Goal: Information Seeking & Learning: Learn about a topic

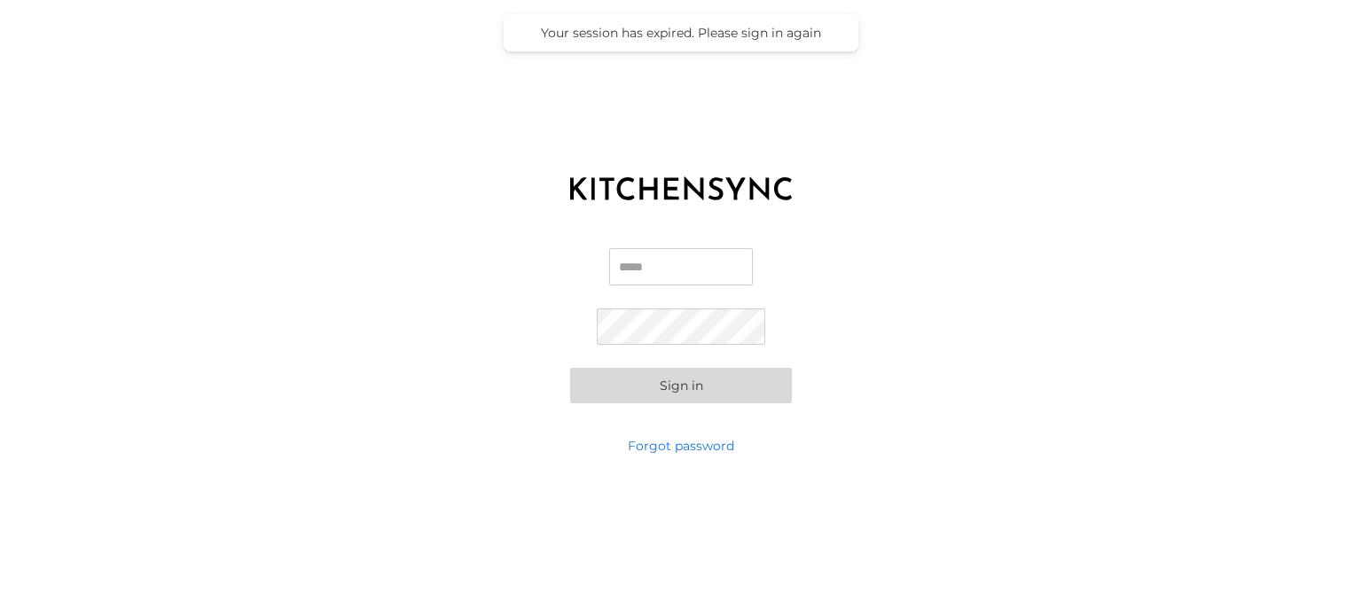
click at [671, 268] on input "Email" at bounding box center [681, 266] width 144 height 37
click at [415, 354] on div "Email Password Sign in" at bounding box center [681, 327] width 1362 height 222
click at [633, 269] on input "Email" at bounding box center [681, 266] width 144 height 37
type input "**********"
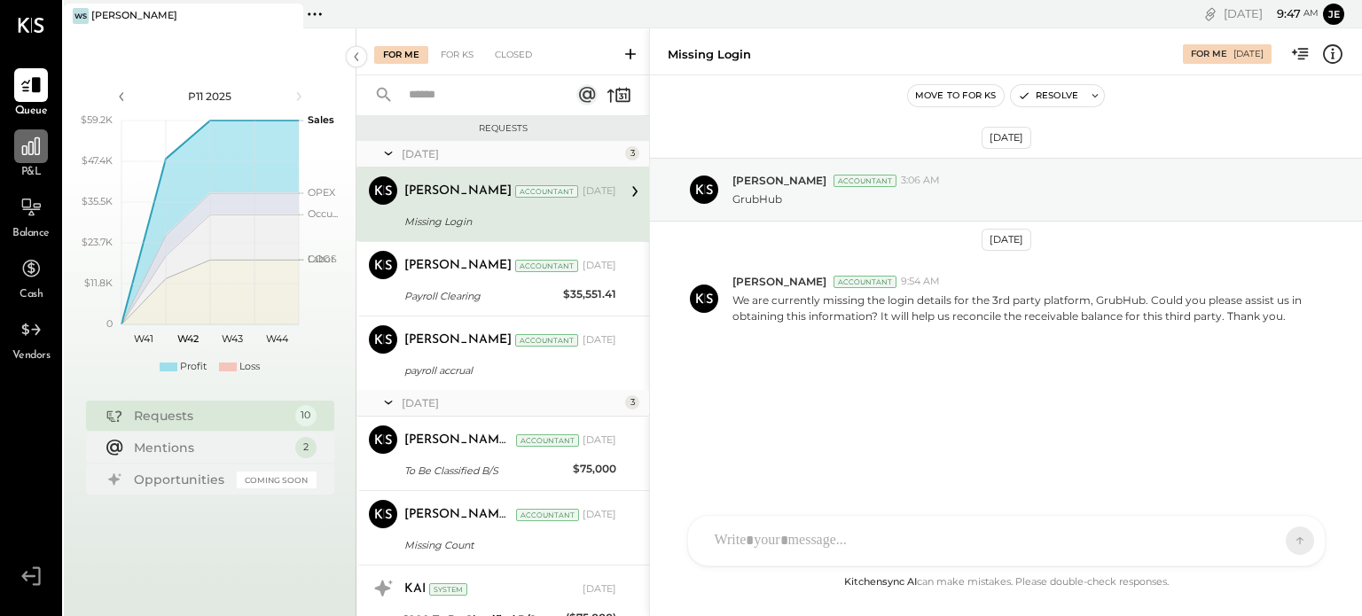
click at [22, 161] on div at bounding box center [31, 146] width 34 height 34
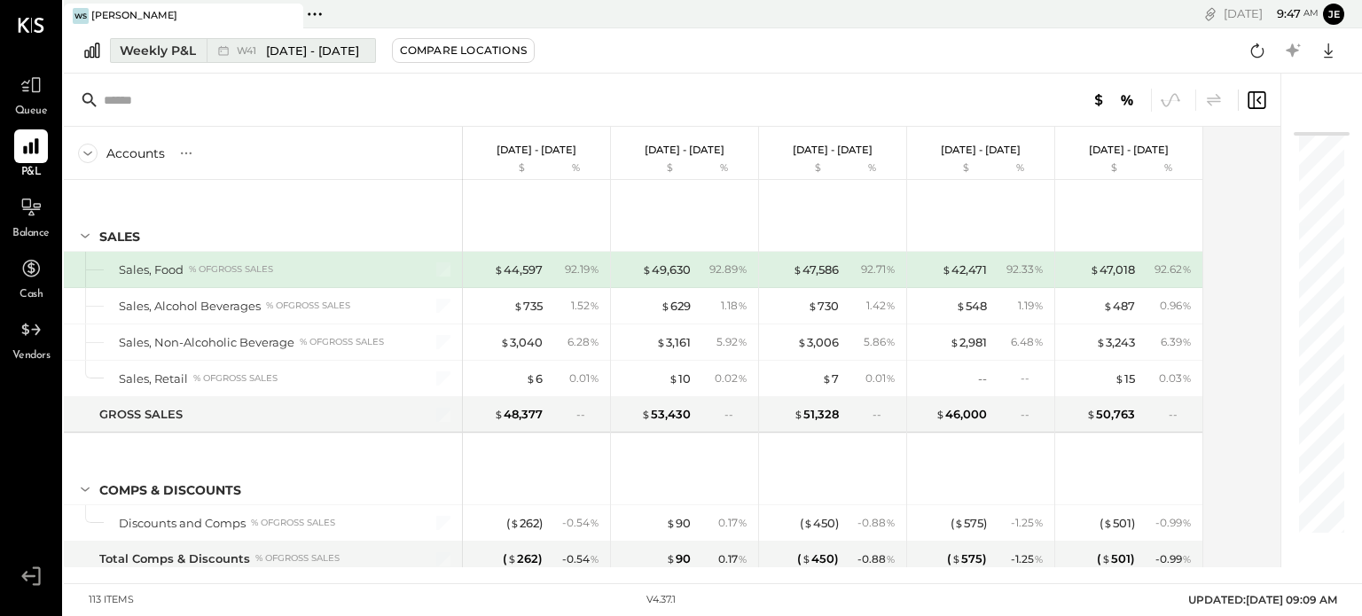
click at [138, 44] on div "Weekly P&L" at bounding box center [158, 51] width 76 height 18
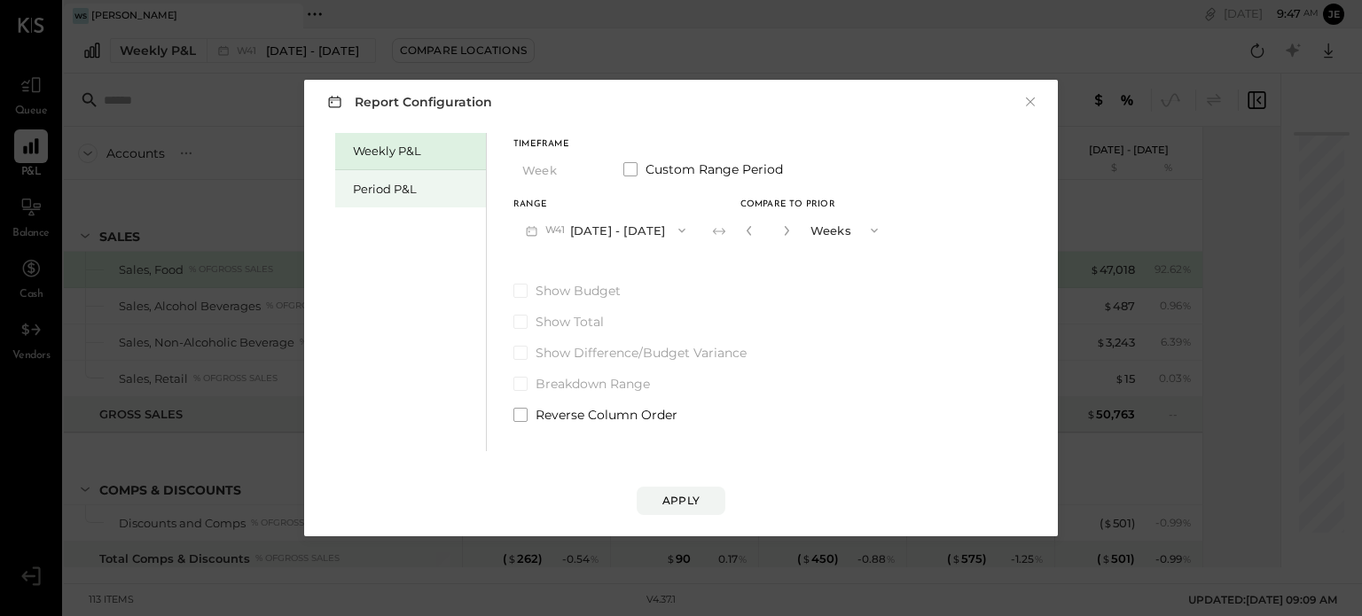
click at [409, 197] on div "Period P&L" at bounding box center [415, 189] width 124 height 17
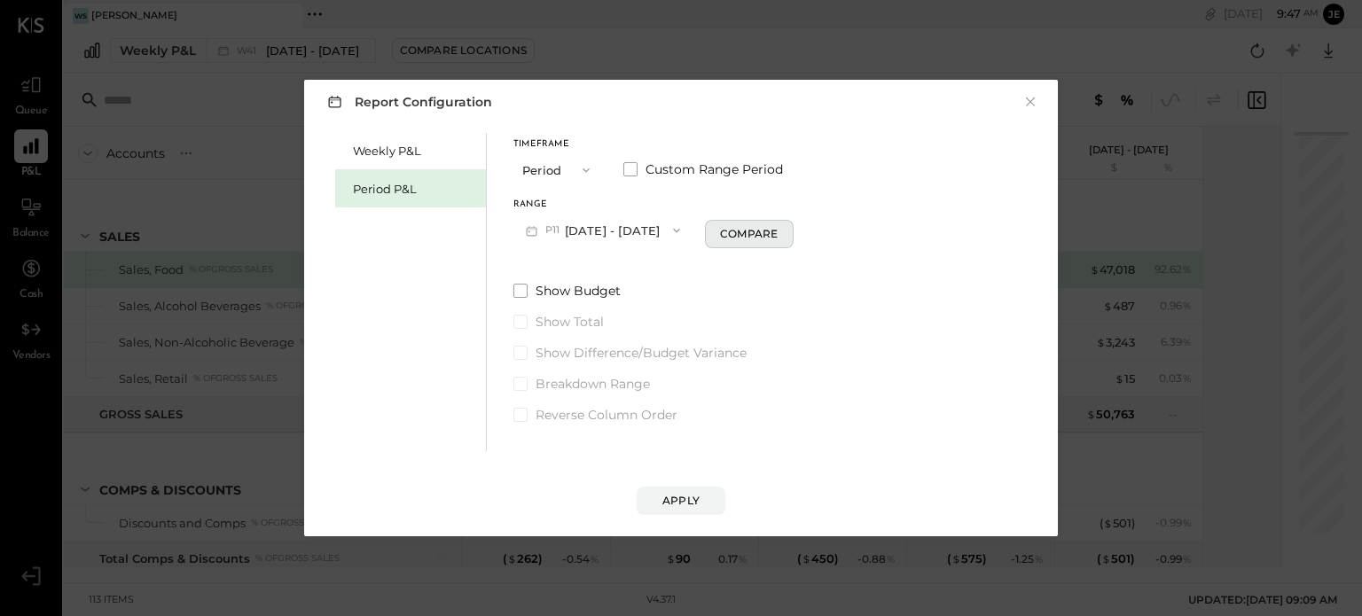
click at [771, 239] on div "Compare" at bounding box center [749, 233] width 58 height 15
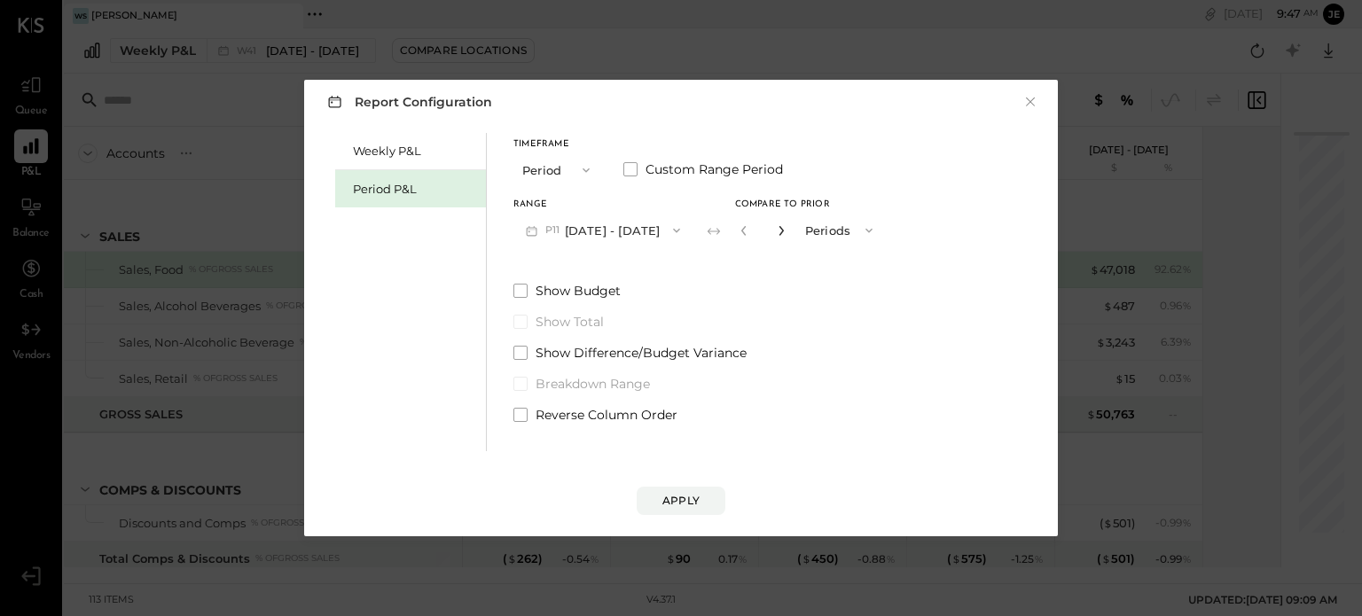
click at [787, 231] on icon "button" at bounding box center [781, 230] width 11 height 11
click at [788, 238] on button "button" at bounding box center [781, 231] width 14 height 20
type input "*"
click at [679, 498] on div "Apply" at bounding box center [681, 500] width 37 height 15
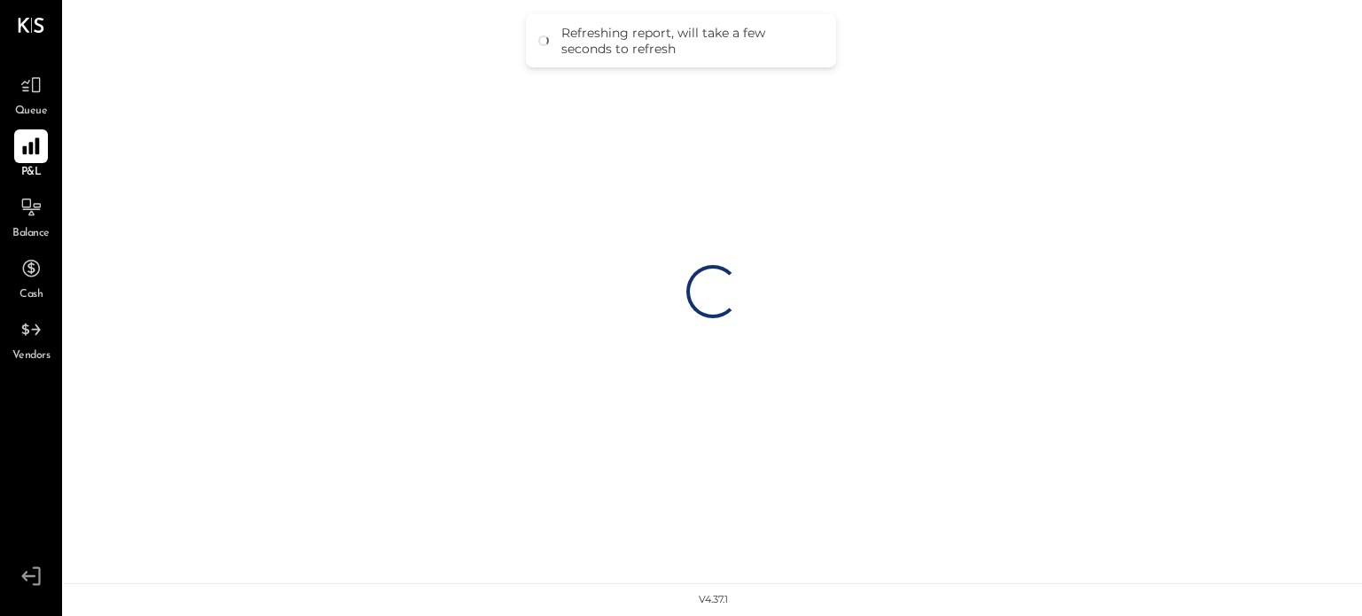
click at [28, 152] on icon at bounding box center [30, 146] width 17 height 17
click at [876, 148] on div "Loading…" at bounding box center [713, 292] width 1298 height 584
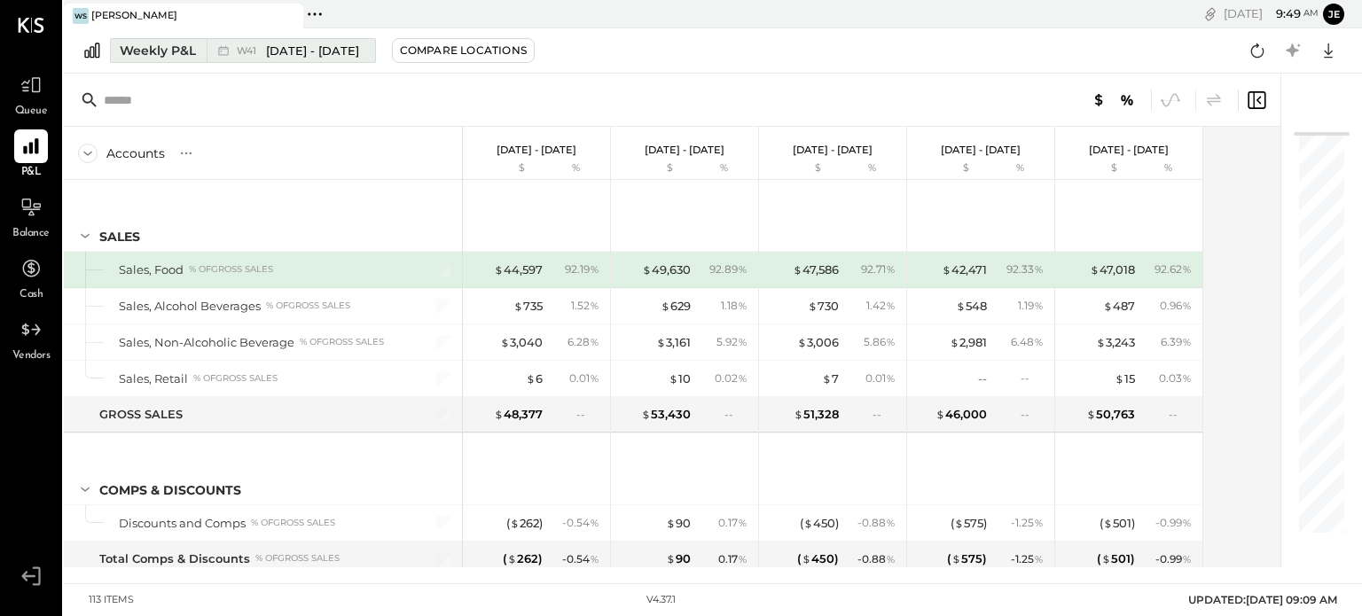
click at [318, 47] on span "[DATE] - [DATE]" at bounding box center [312, 51] width 93 height 17
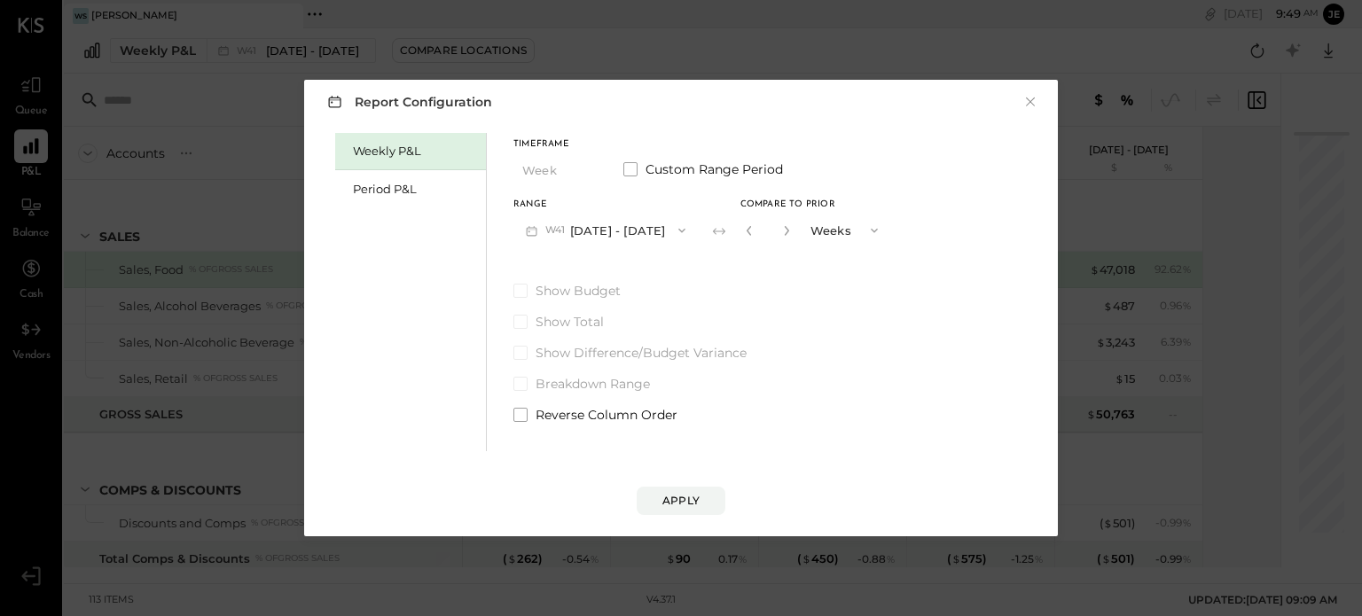
click at [670, 231] on button "W41 [DATE] - [DATE]" at bounding box center [606, 230] width 184 height 33
click at [383, 192] on div "Period P&L" at bounding box center [415, 189] width 124 height 17
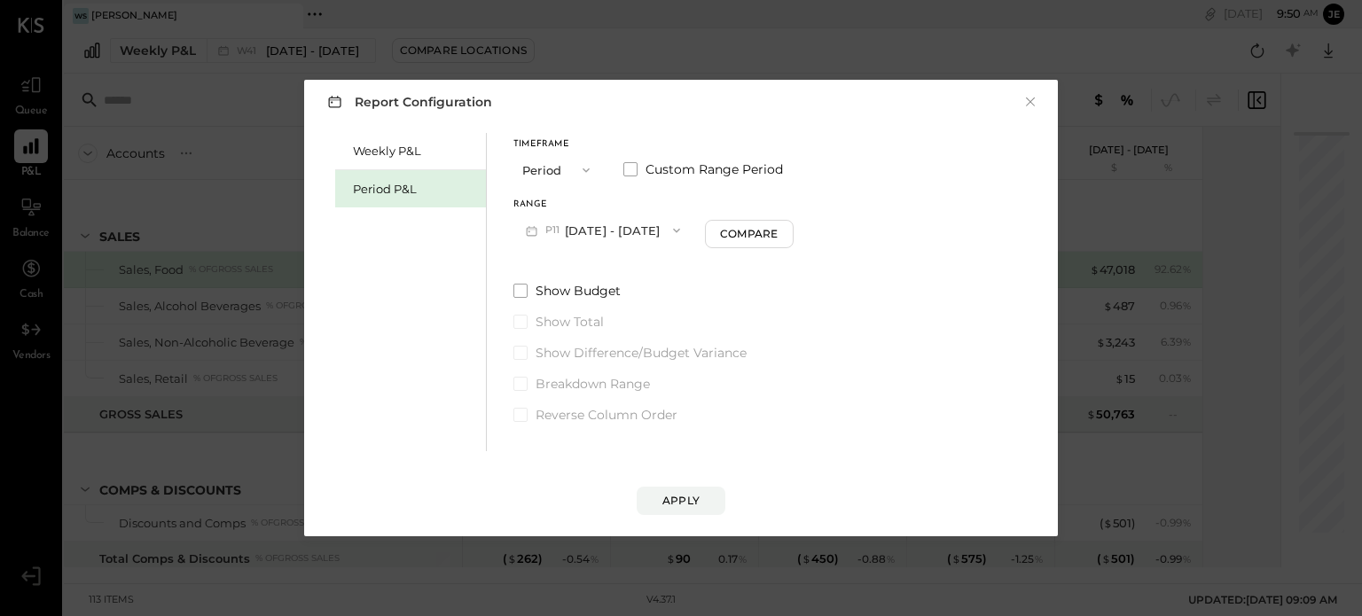
click at [592, 230] on button "P11 [DATE] - [DATE]" at bounding box center [603, 230] width 179 height 33
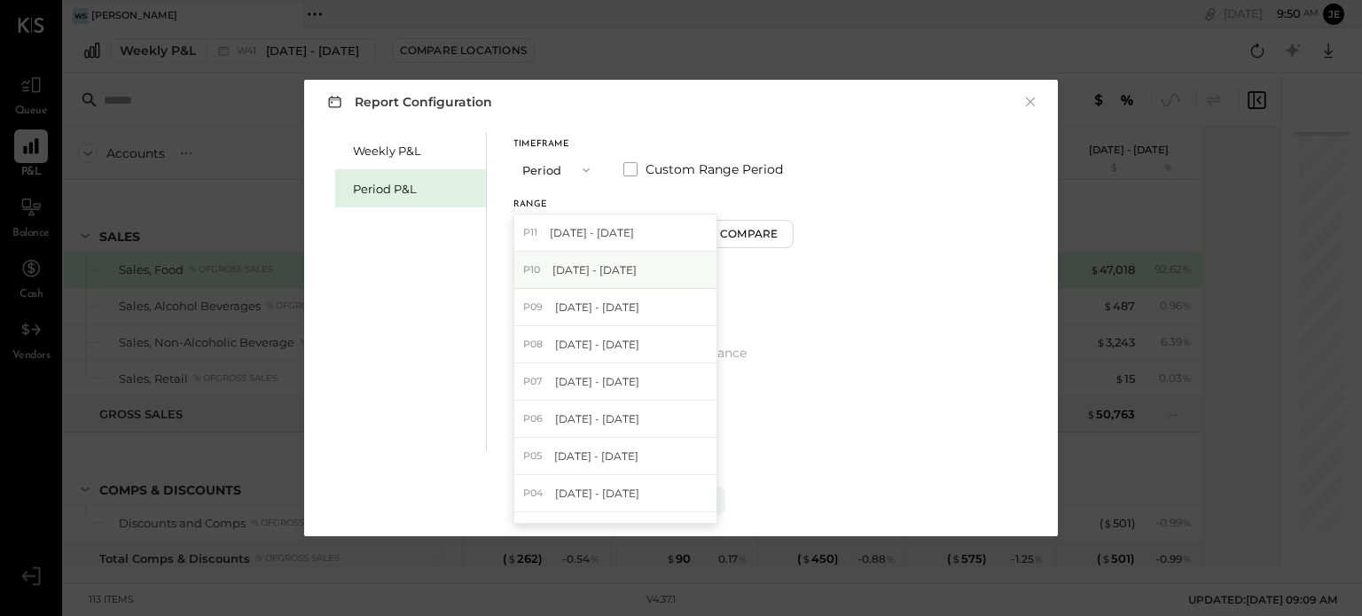
click at [591, 277] on span "[DATE] - [DATE]" at bounding box center [595, 270] width 84 height 15
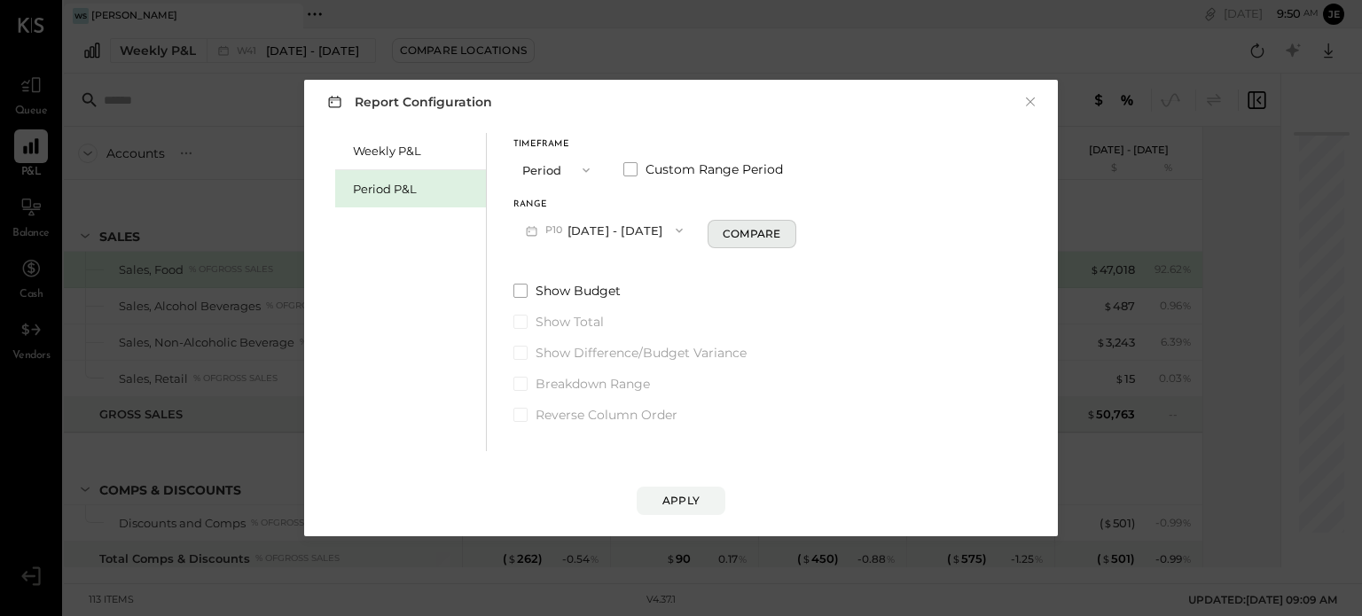
click at [750, 230] on div "Compare" at bounding box center [752, 233] width 58 height 15
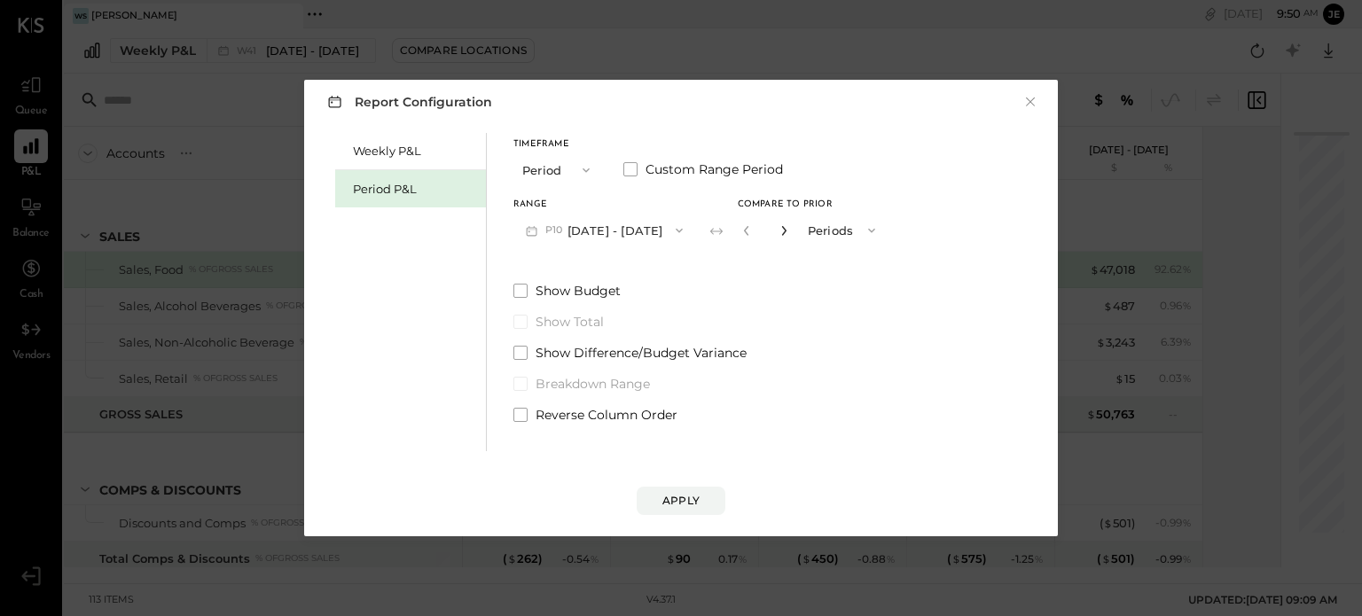
click at [780, 228] on icon "button" at bounding box center [784, 230] width 11 height 11
type input "*"
click at [699, 497] on button "Apply" at bounding box center [681, 501] width 89 height 28
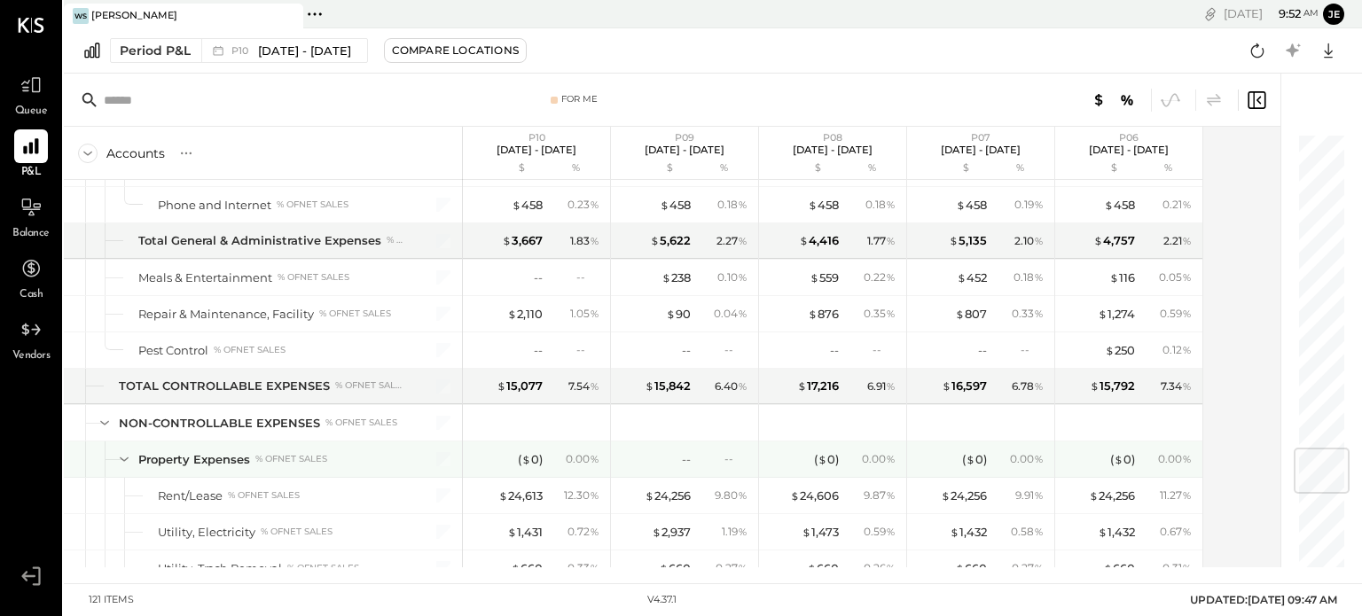
scroll to position [2645, 0]
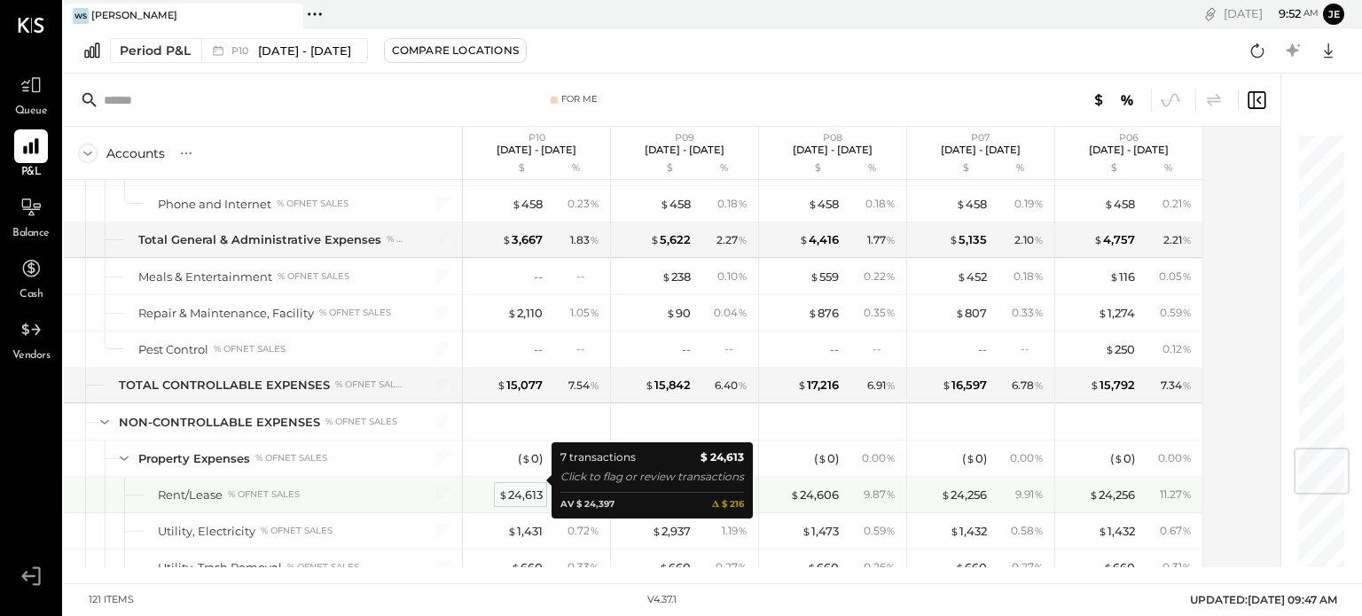
click at [527, 487] on div "$ 24,613" at bounding box center [520, 495] width 44 height 17
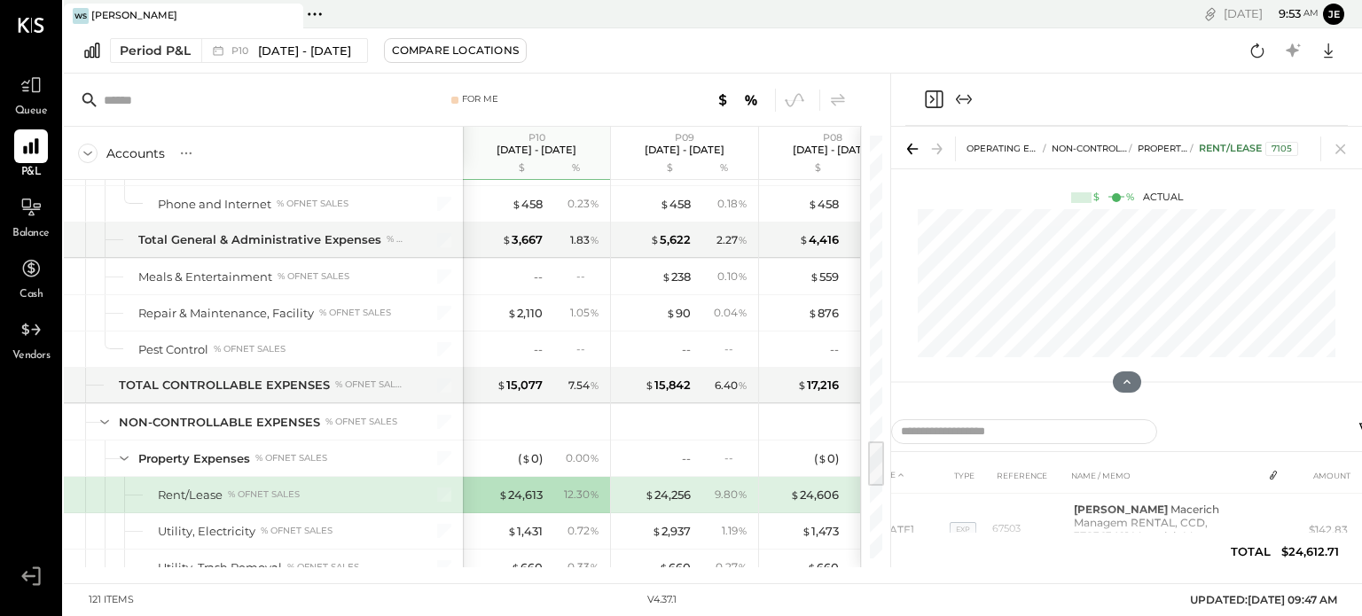
scroll to position [140, 0]
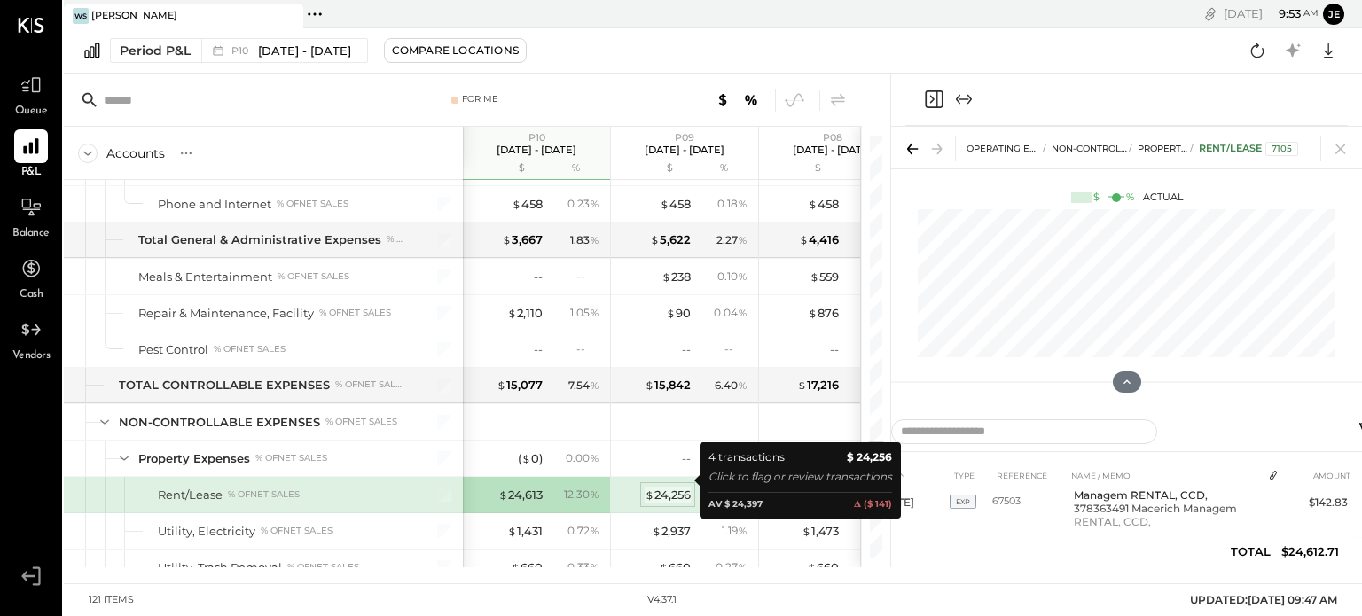
click at [674, 487] on div "$ 24,256" at bounding box center [668, 495] width 46 height 17
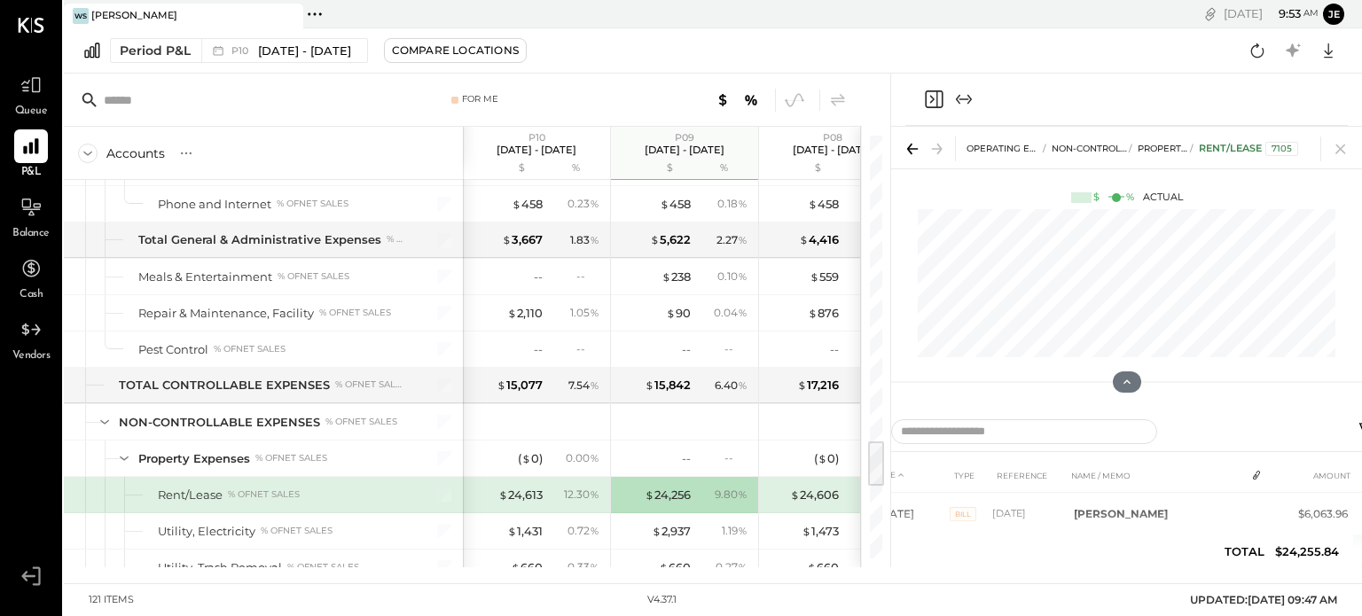
scroll to position [72, 0]
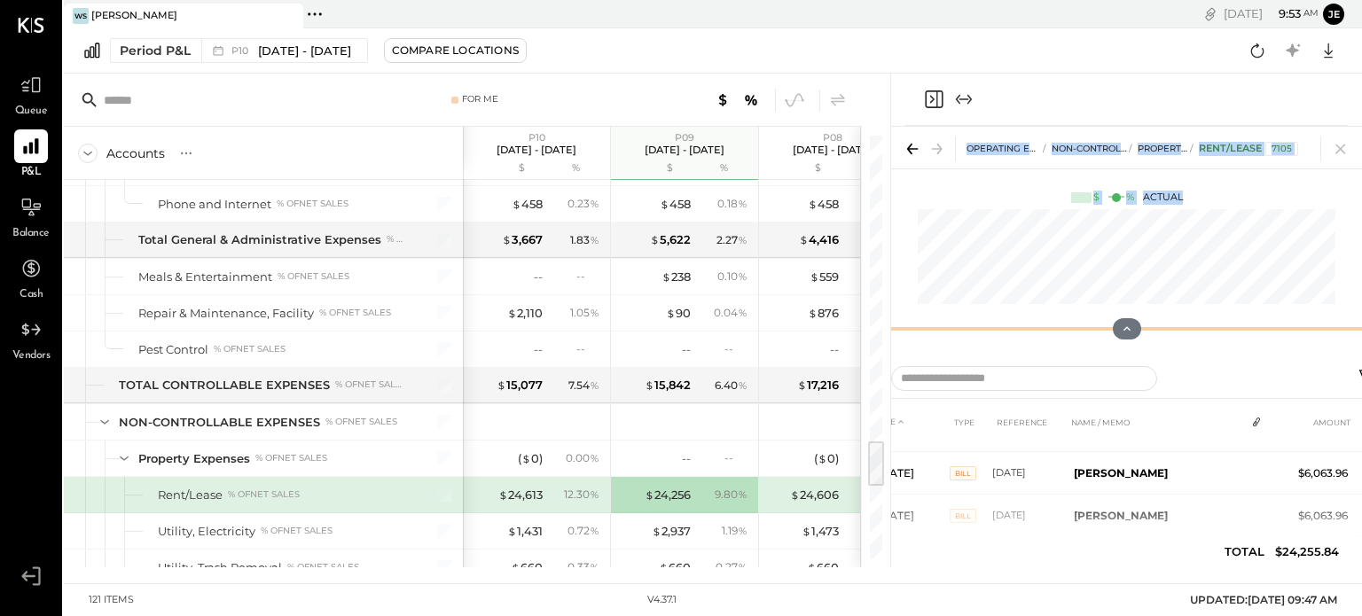
drag, startPoint x: 1159, startPoint y: 375, endPoint x: 1196, endPoint y: 111, distance: 266.9
click at [1196, 111] on div "OPERATING EXPENSES (EBITDA) NON-CONTROLLABLE EXPENSES Property Expenses Rent/Le…" at bounding box center [1126, 321] width 471 height 494
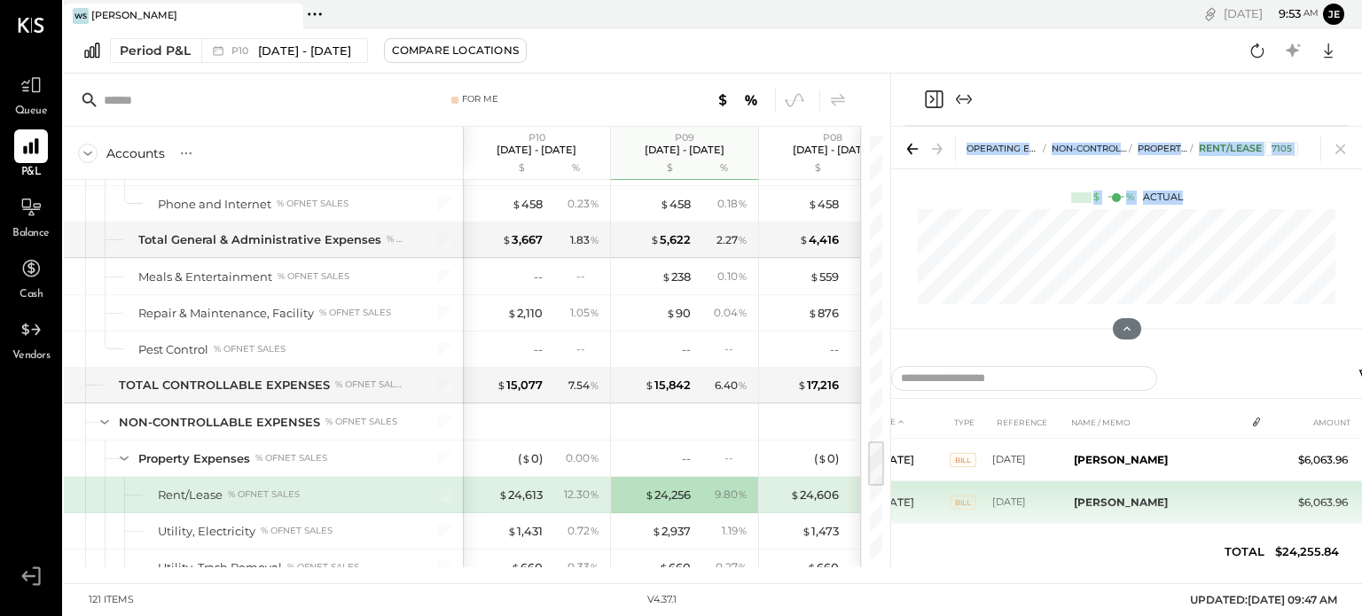
scroll to position [102, 0]
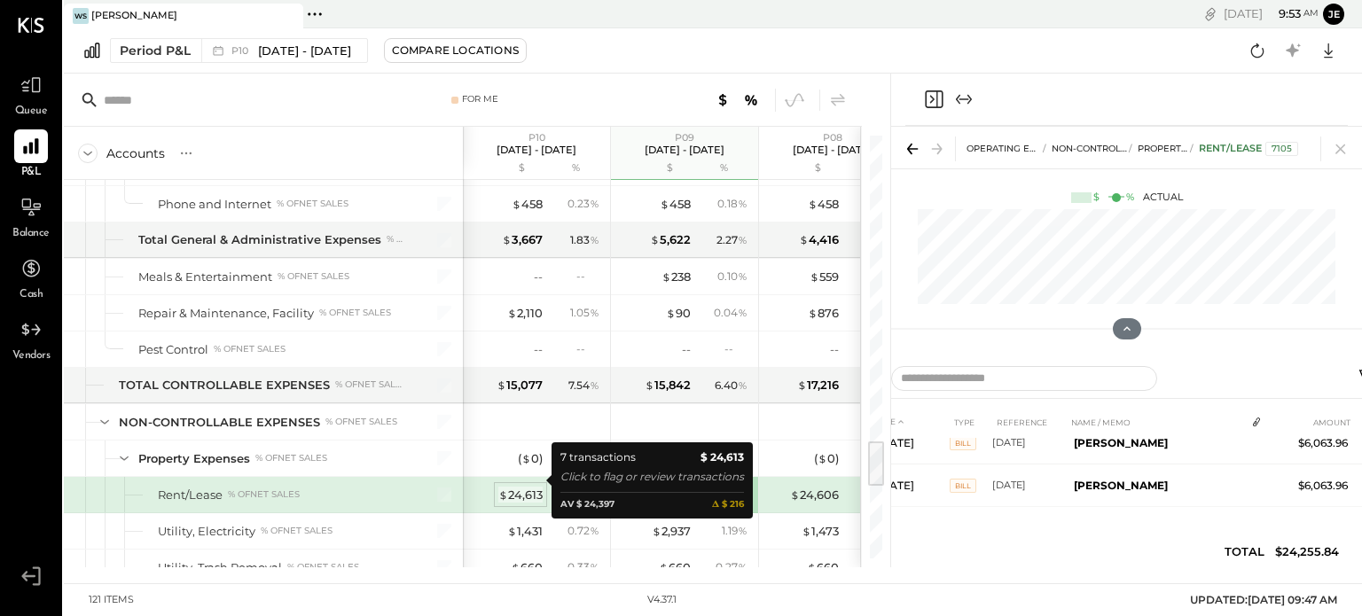
click at [541, 487] on div "$ 24,613" at bounding box center [520, 495] width 44 height 17
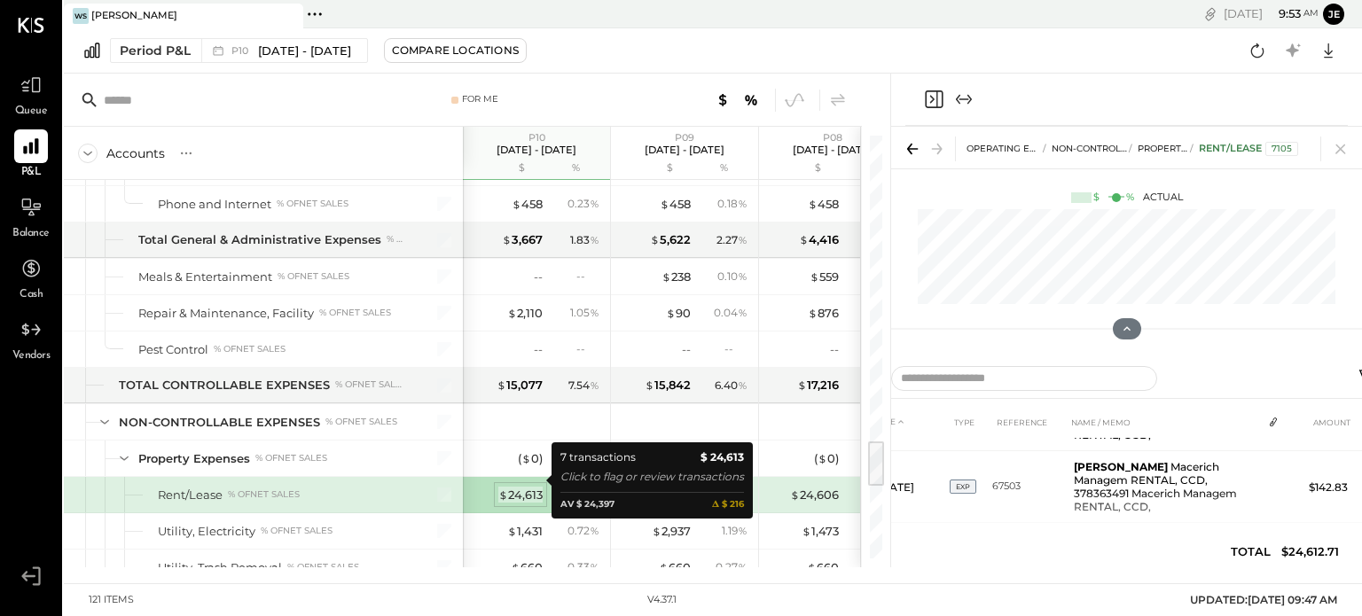
scroll to position [117, 0]
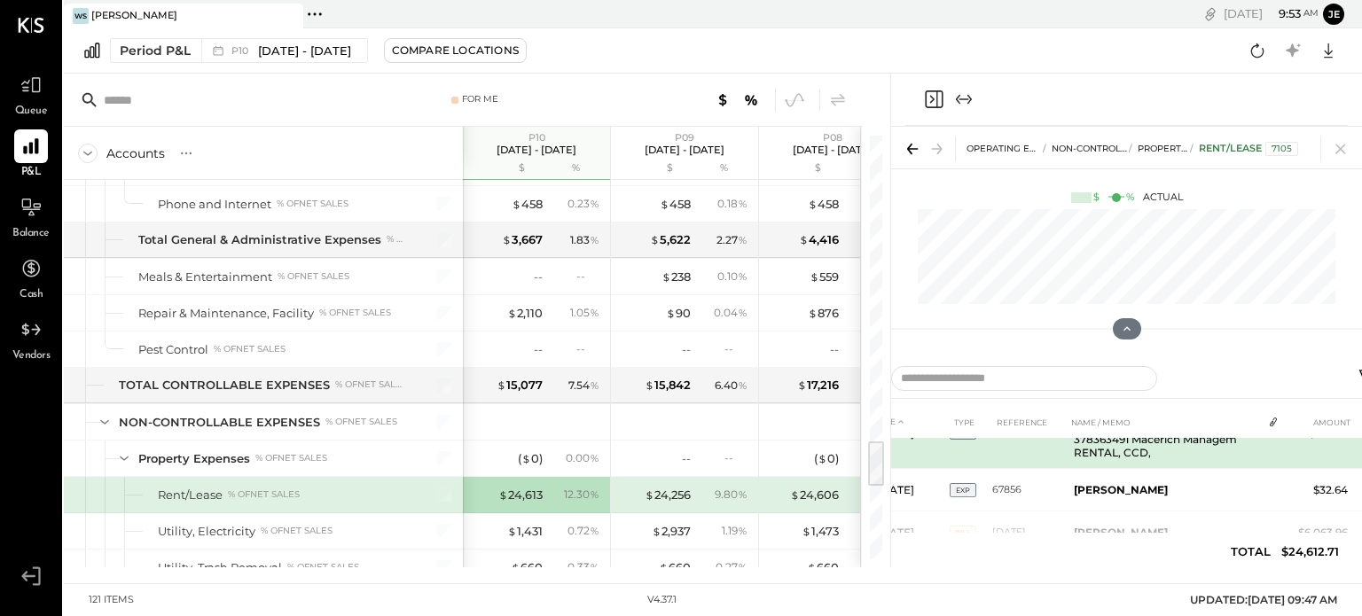
scroll to position [176, 0]
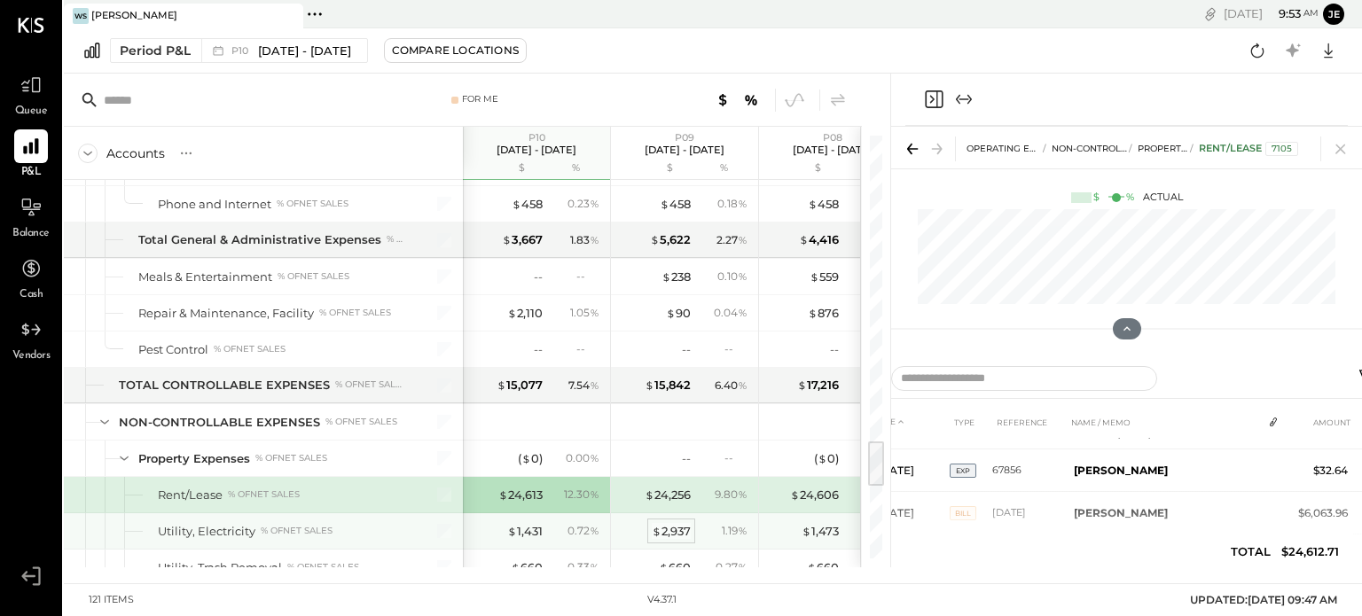
click at [670, 523] on div "$ 2,937" at bounding box center [671, 531] width 39 height 17
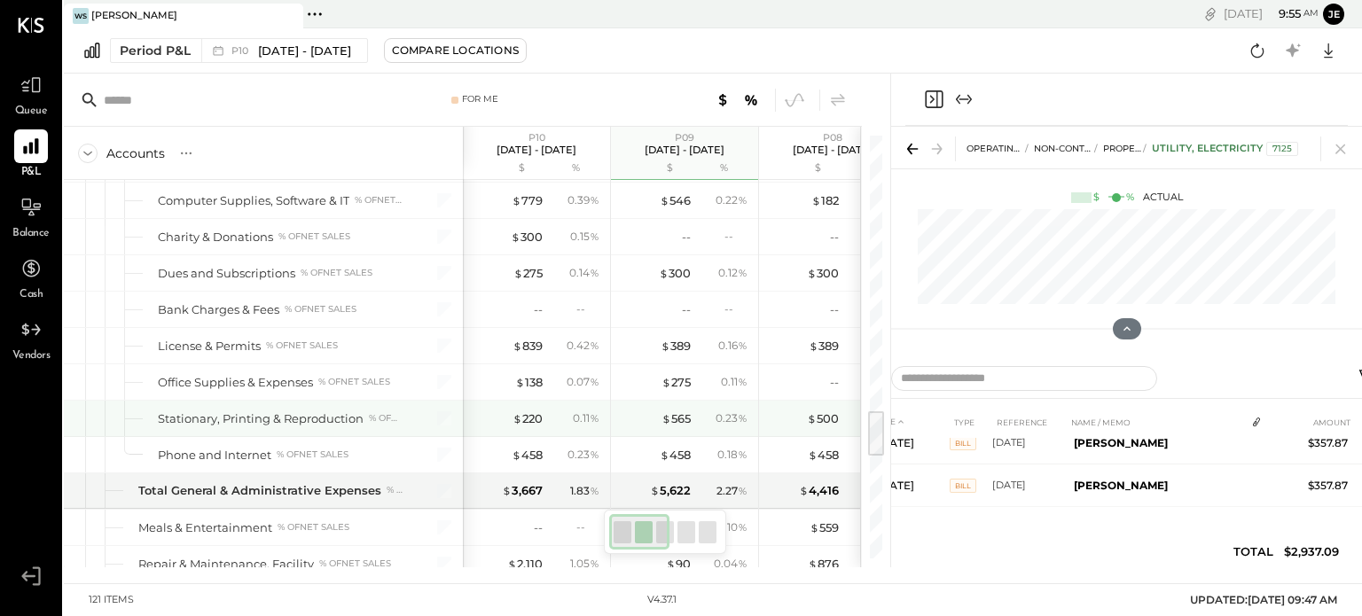
scroll to position [2396, 0]
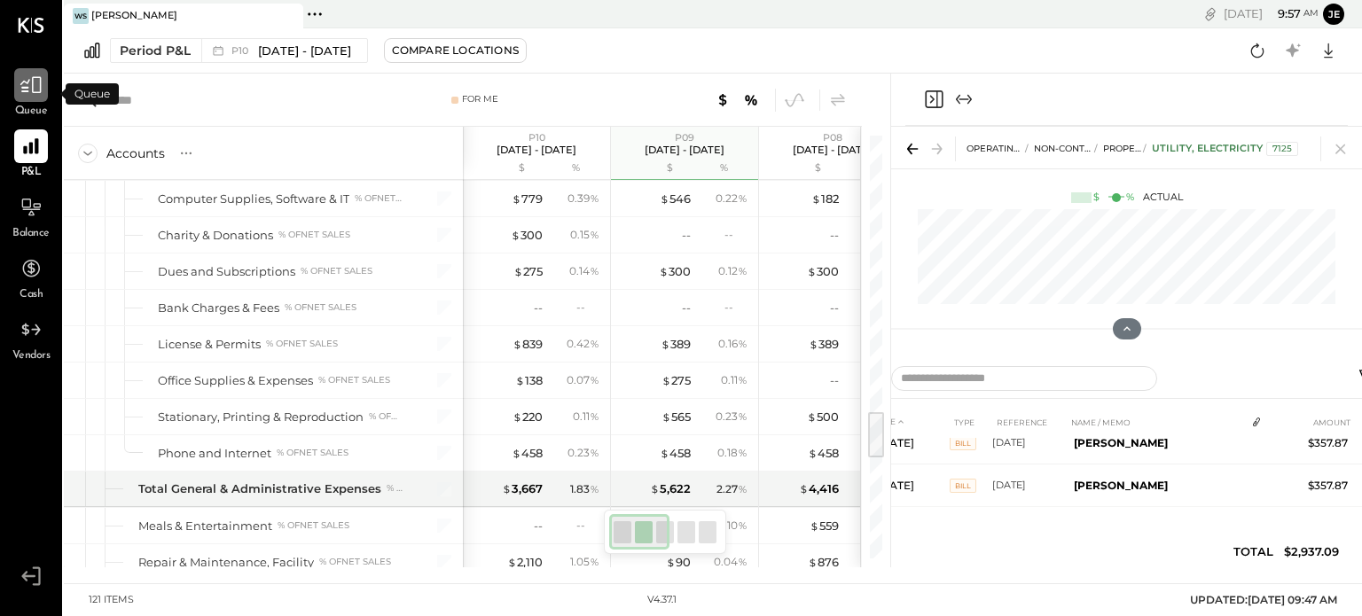
click at [30, 98] on div at bounding box center [31, 85] width 34 height 34
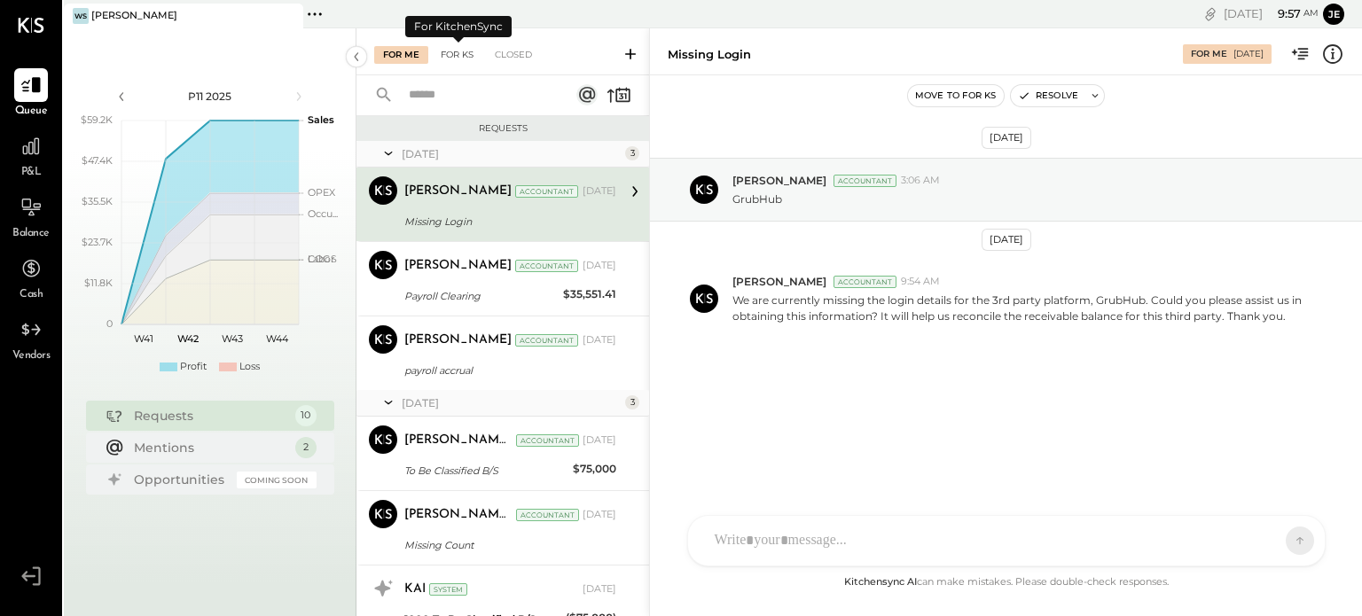
click at [458, 56] on div "For KS" at bounding box center [457, 55] width 51 height 18
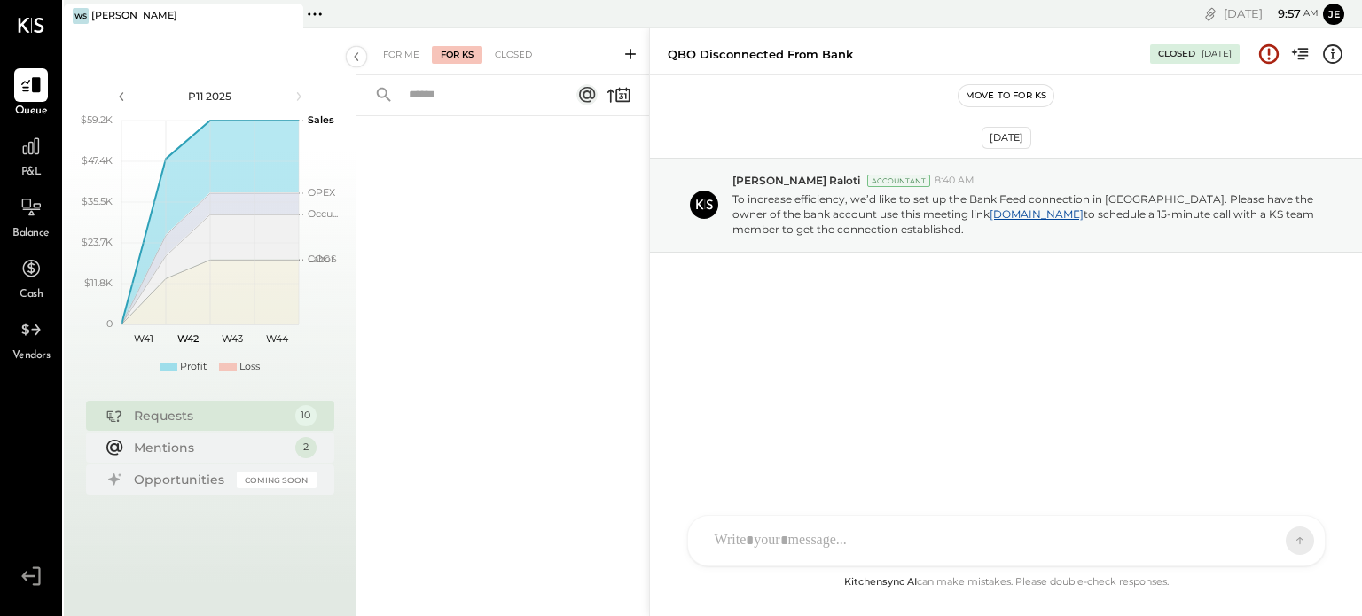
click at [631, 55] on icon at bounding box center [631, 54] width 18 height 18
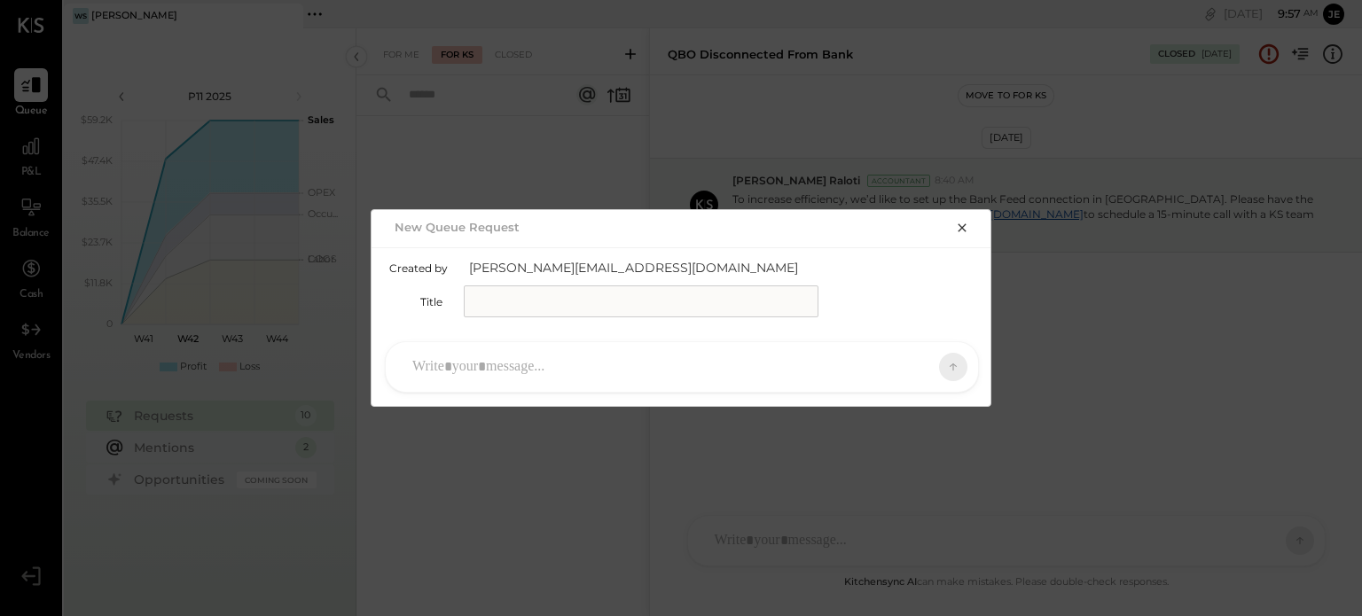
click at [557, 296] on input "text" at bounding box center [641, 302] width 355 height 32
type input "**********"
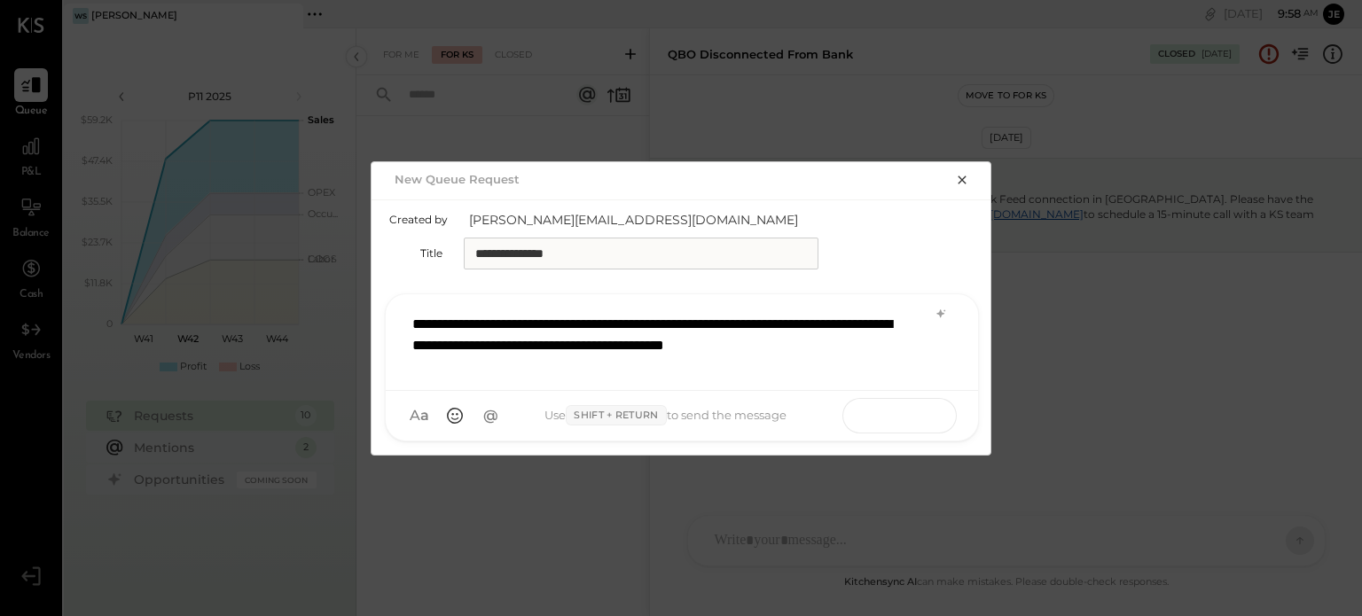
click at [945, 413] on button at bounding box center [919, 415] width 65 height 27
